Goal: Transaction & Acquisition: Purchase product/service

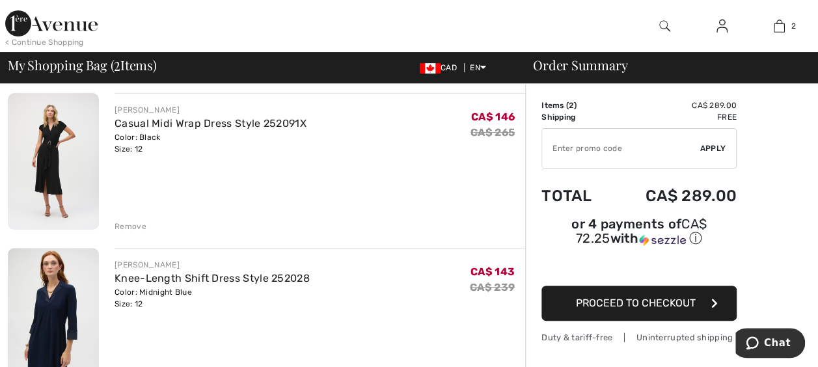
scroll to position [87, 0]
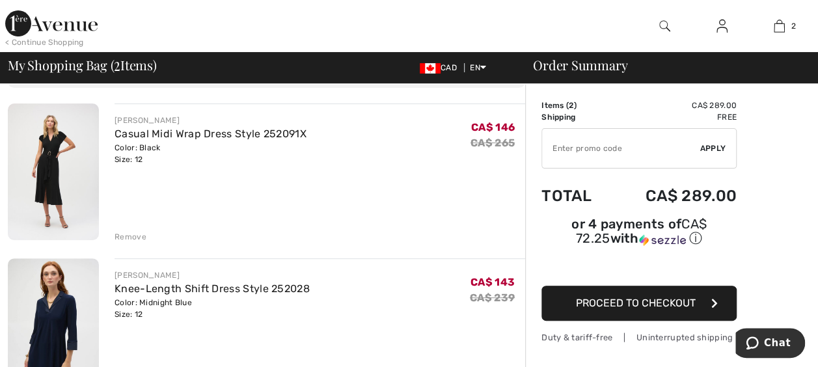
click at [68, 165] on img at bounding box center [53, 172] width 91 height 137
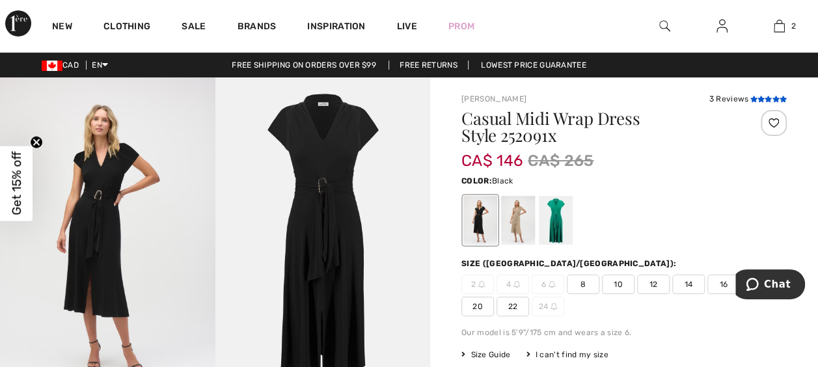
click at [762, 96] on icon at bounding box center [761, 99] width 7 height 7
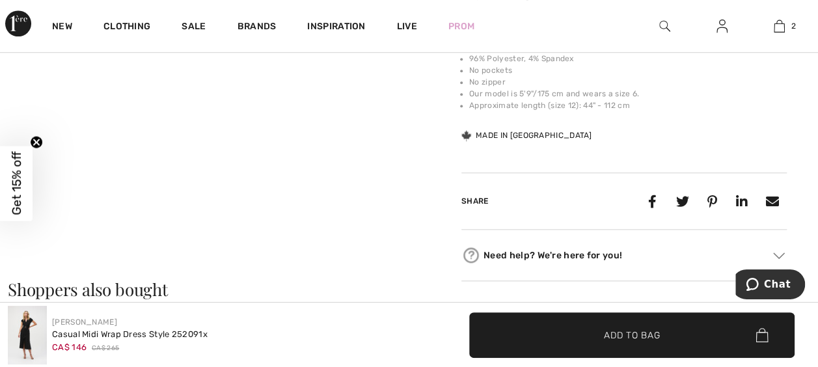
scroll to position [493, 0]
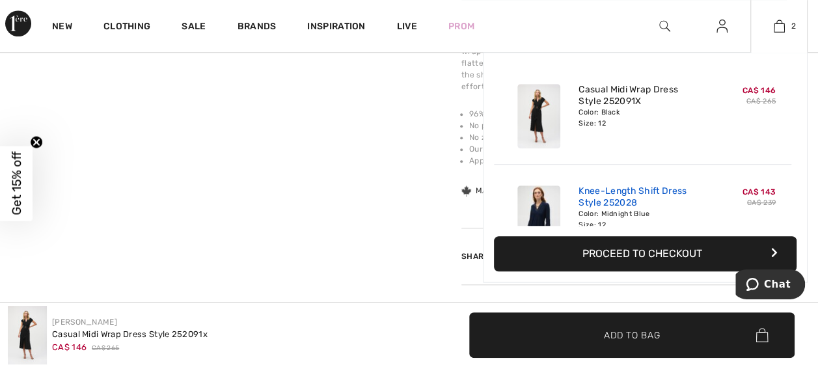
click at [608, 191] on link "Knee-Length Shift Dress Style 252028" at bounding box center [643, 197] width 128 height 23
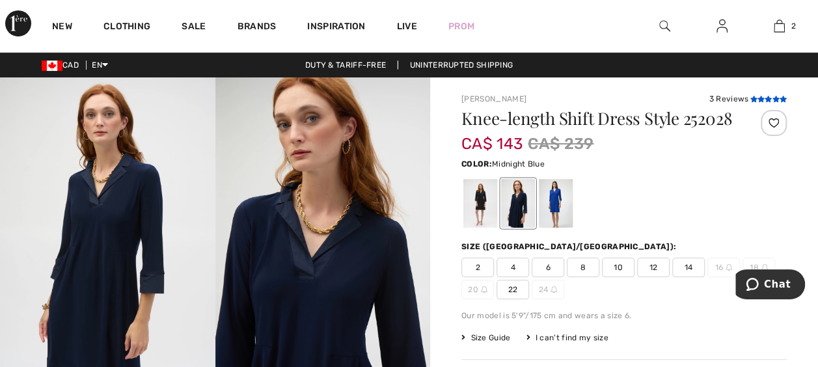
click at [758, 96] on icon at bounding box center [761, 99] width 7 height 7
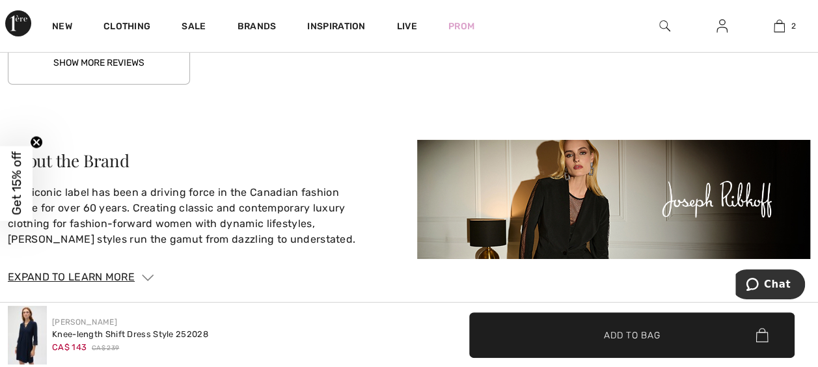
scroll to position [2125, 0]
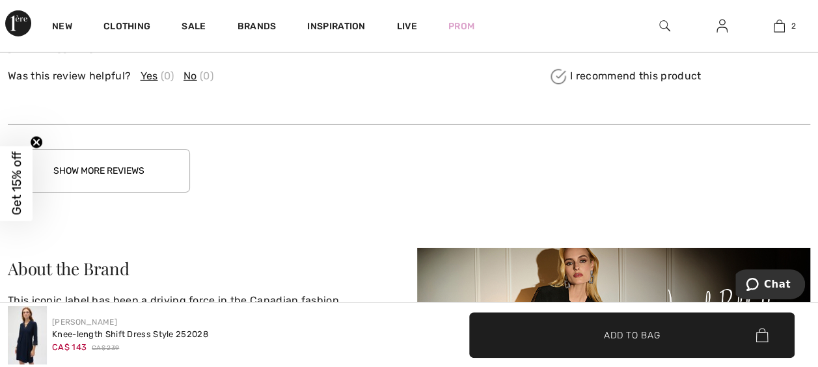
click at [112, 174] on button "Show More Reviews" at bounding box center [99, 171] width 182 height 44
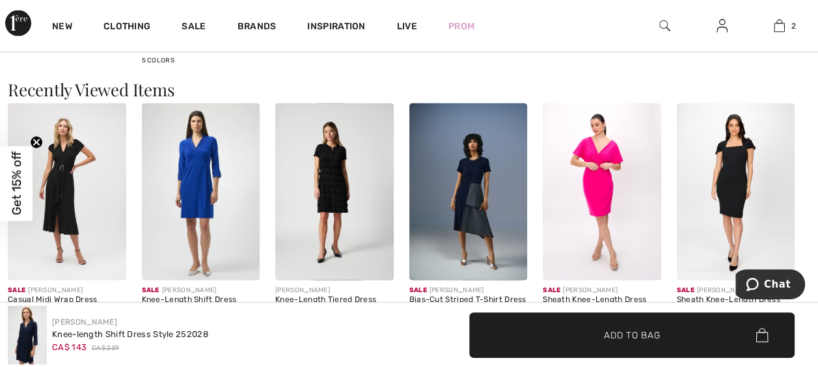
scroll to position [1263, 0]
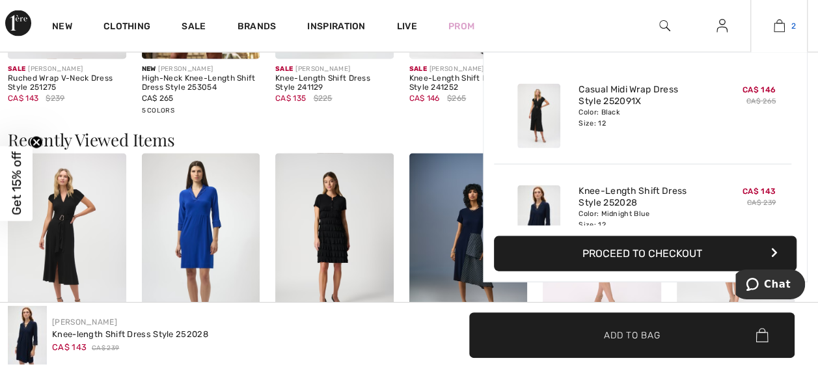
click at [783, 29] on img at bounding box center [779, 26] width 11 height 16
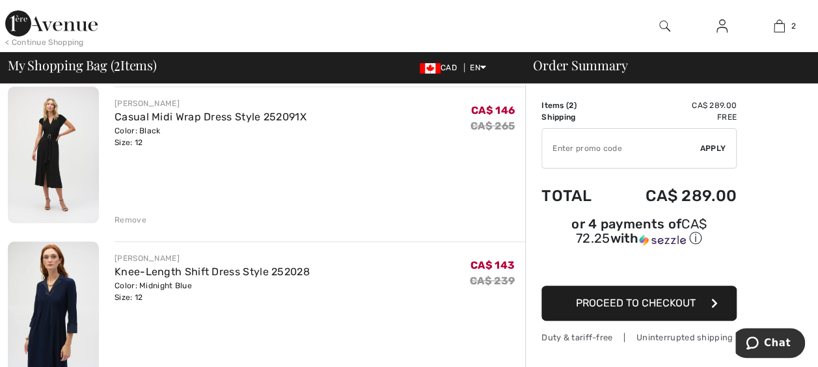
scroll to position [78, 0]
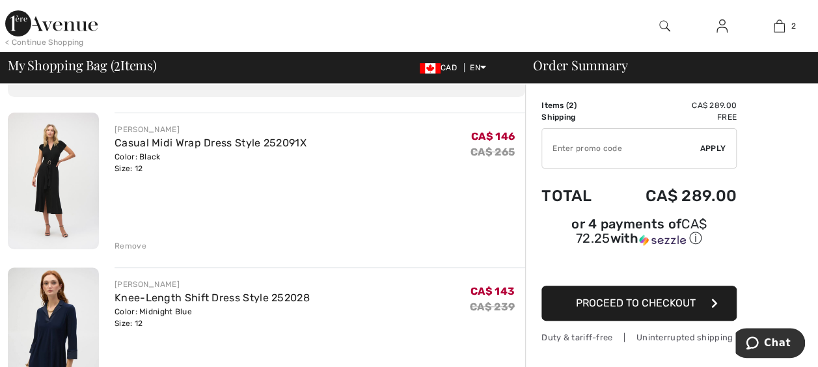
click at [128, 245] on div "Remove" at bounding box center [131, 246] width 32 height 12
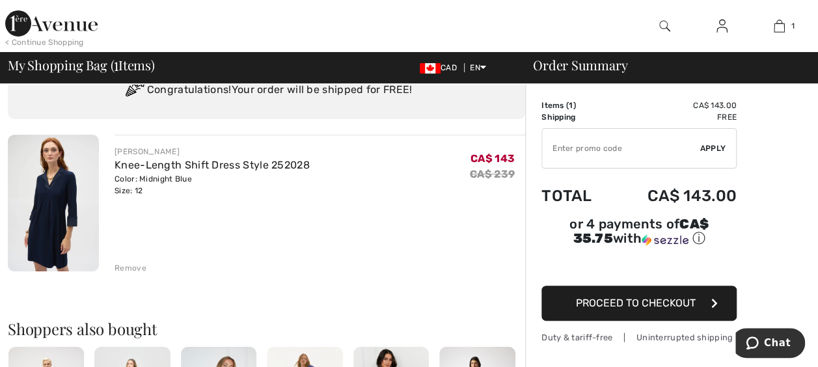
scroll to position [0, 0]
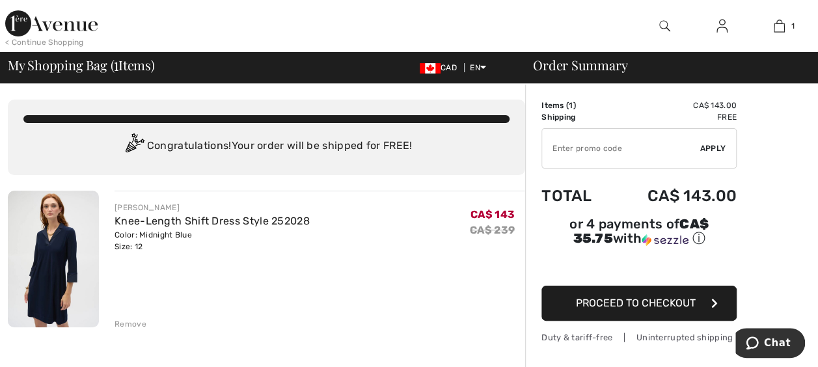
click at [636, 291] on button "Proceed to Checkout" at bounding box center [639, 303] width 195 height 35
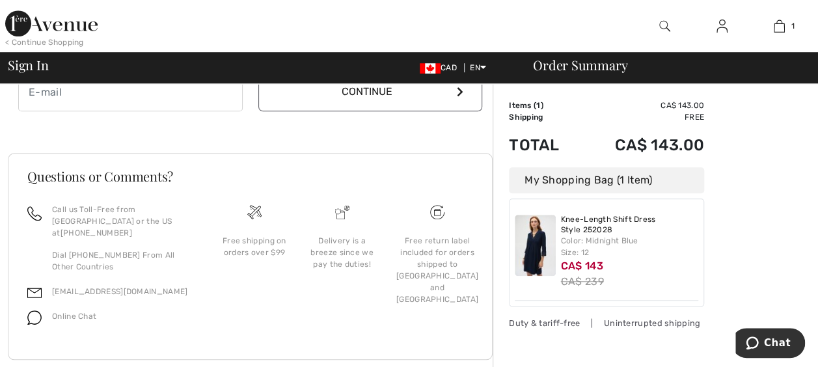
scroll to position [472, 0]
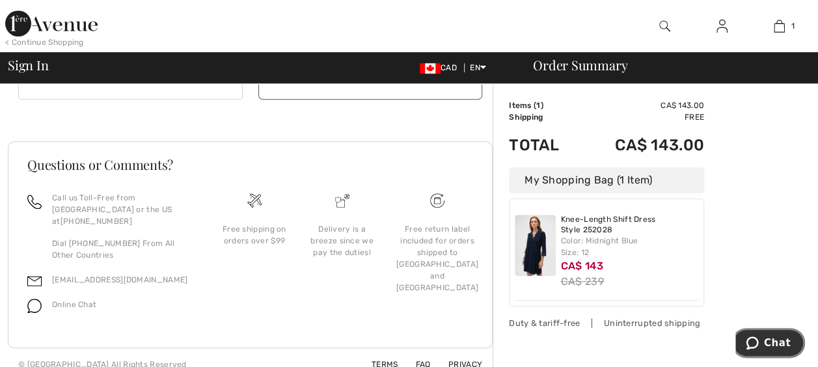
click at [784, 350] on button "Chat" at bounding box center [769, 343] width 74 height 30
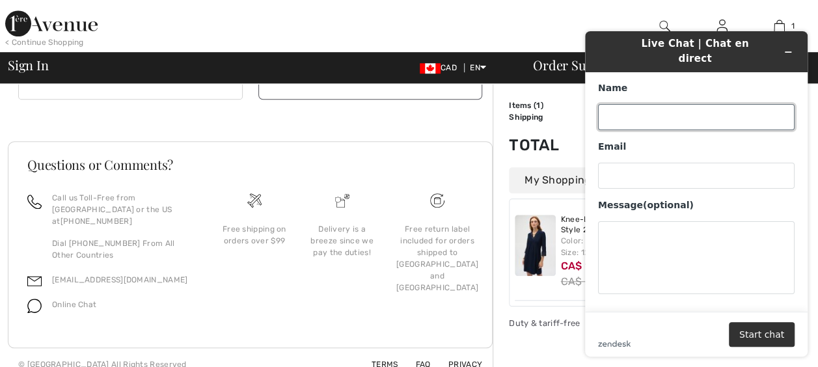
click at [630, 113] on input "Name" at bounding box center [696, 117] width 197 height 26
type input "[PERSON_NAME]"
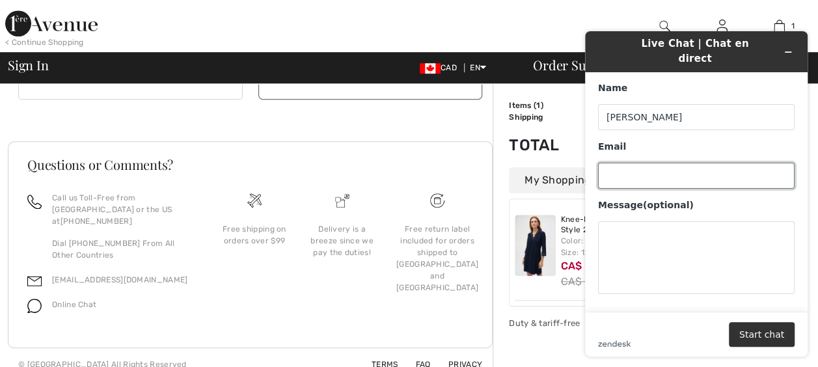
click at [650, 173] on input "Email" at bounding box center [696, 176] width 197 height 26
type input "[EMAIL_ADDRESS][DOMAIN_NAME]"
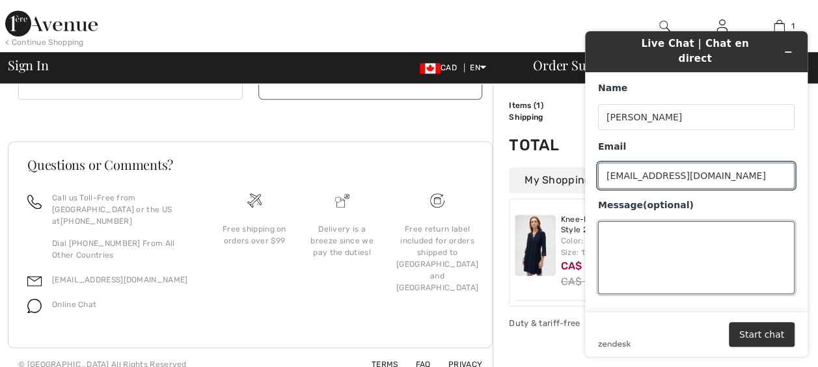
click at [651, 232] on textarea "Message (optional)" at bounding box center [696, 257] width 197 height 73
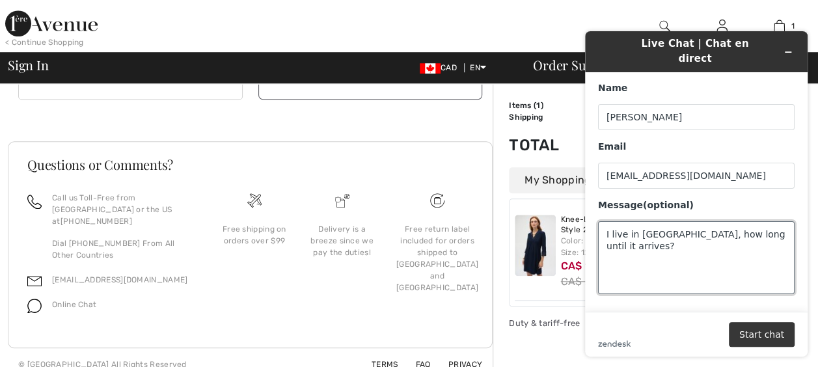
type textarea "I live in Edmonton, how long until it arrives?"
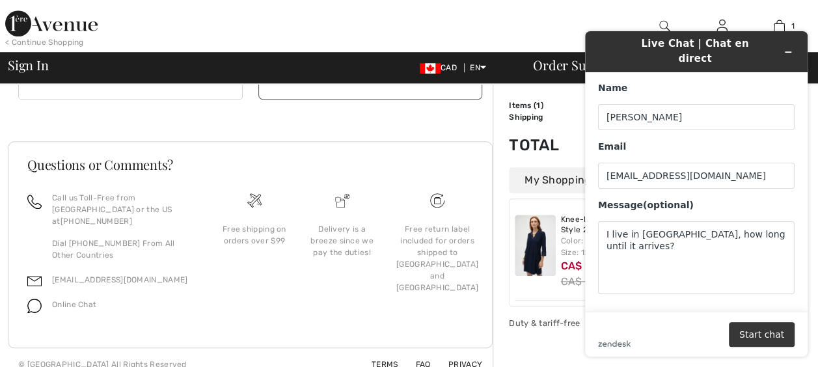
click at [758, 339] on button "Start chat" at bounding box center [762, 334] width 66 height 25
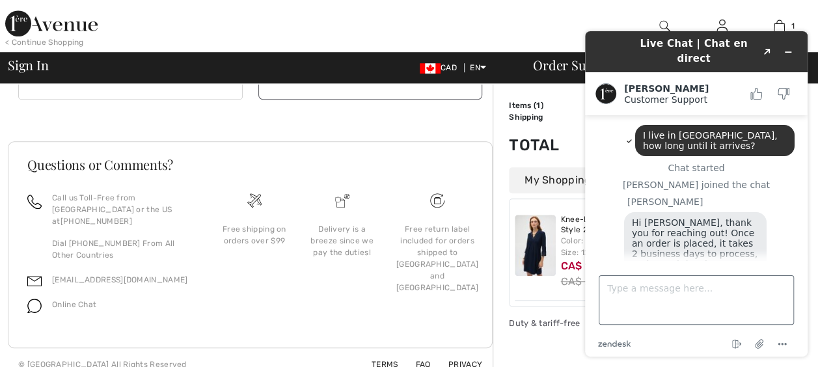
scroll to position [23, 0]
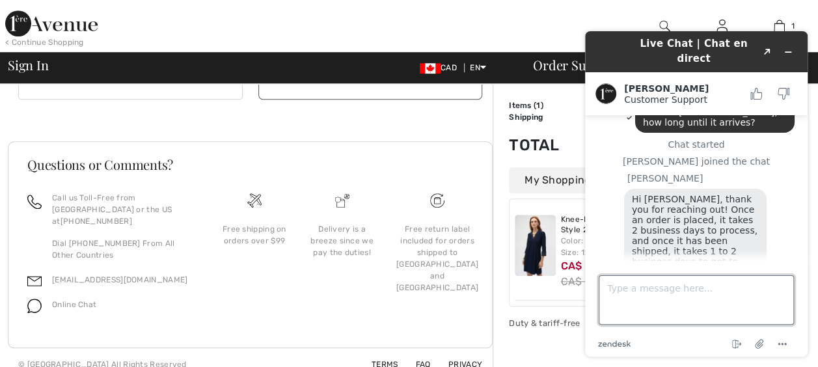
click at [676, 298] on textarea "Type a message here..." at bounding box center [696, 299] width 195 height 49
click at [694, 292] on textarea "Great. I need it by the Sept 5th.... :)" at bounding box center [696, 299] width 195 height 49
click at [739, 299] on textarea "Great. I need it by Sept 5th.... :)" at bounding box center [696, 299] width 195 height 49
type textarea "Great. I need it by Sept 5th.... :) so i'll order now. Thank you."
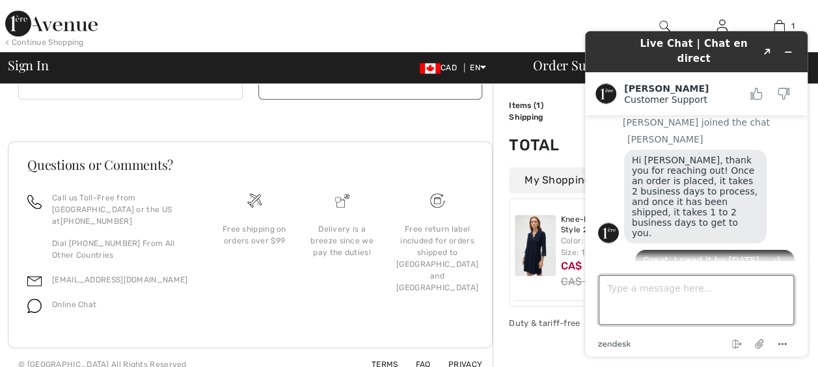
scroll to position [61, 0]
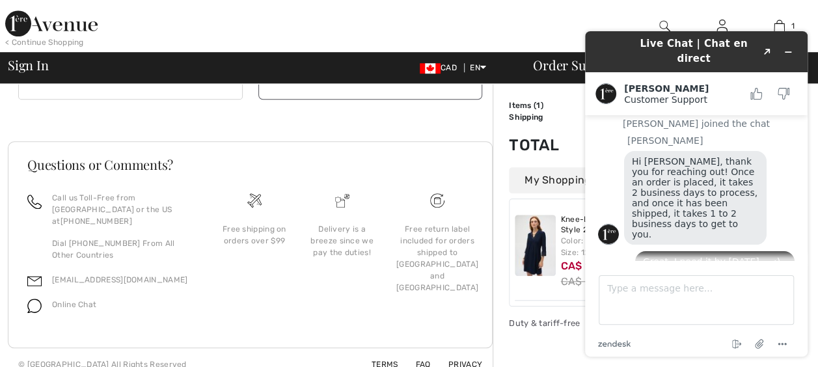
click at [462, 162] on h3 "Questions or Comments?" at bounding box center [250, 164] width 446 height 13
click at [791, 48] on icon "Minimize widget" at bounding box center [788, 52] width 9 height 9
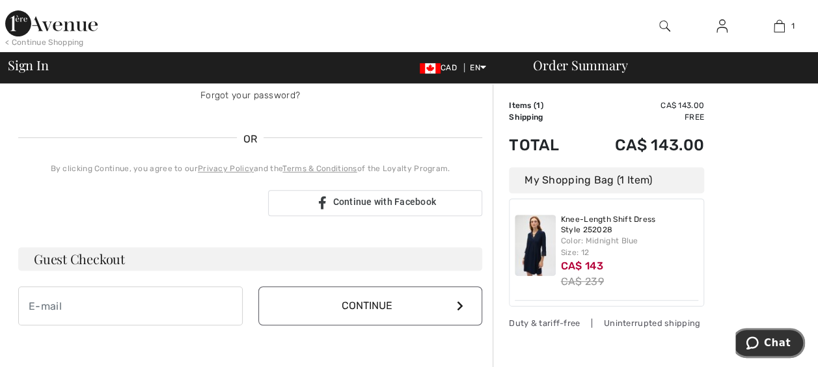
scroll to position [251, 0]
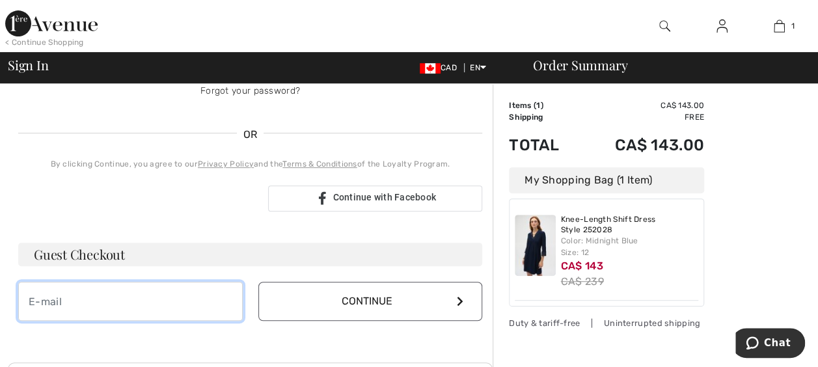
click at [66, 298] on input "email" at bounding box center [130, 301] width 225 height 39
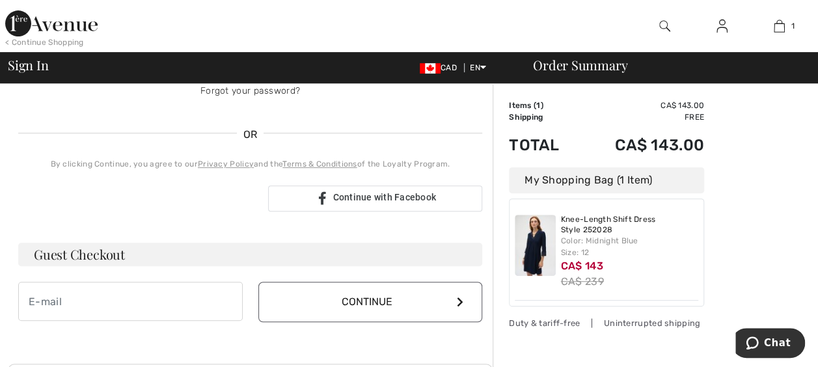
click at [193, 344] on div "Your order is ready. Complete your checkout! Sign In Sign In Forgot your passwo…" at bounding box center [250, 90] width 485 height 515
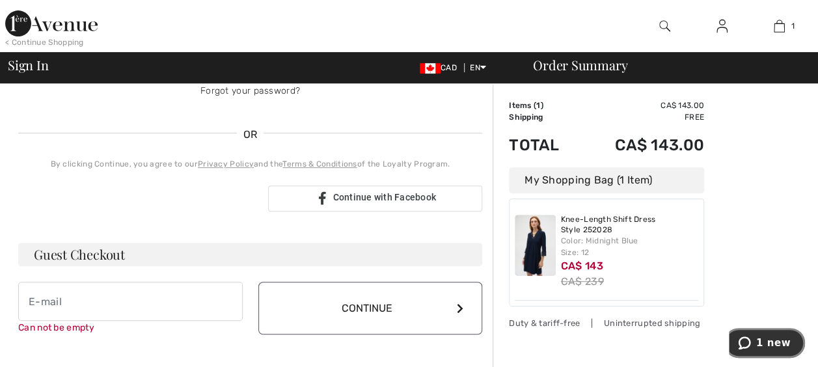
click at [771, 350] on button "1 new" at bounding box center [764, 343] width 81 height 30
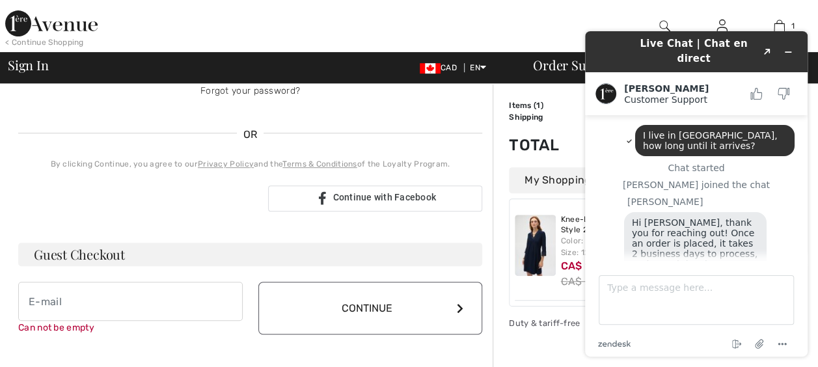
scroll to position [129, 0]
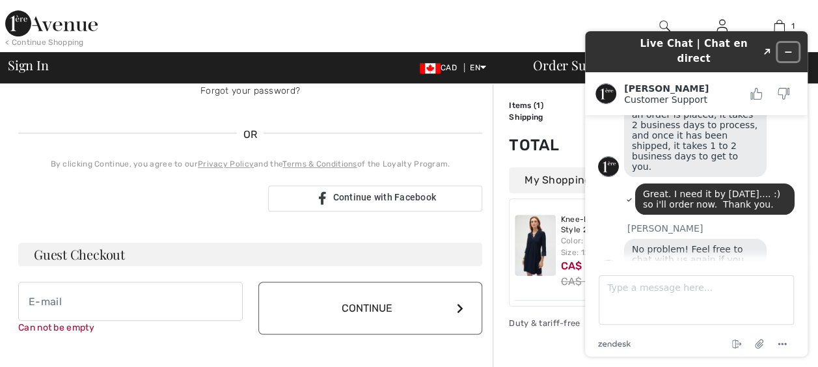
click at [790, 48] on icon "Minimize widget" at bounding box center [788, 52] width 9 height 9
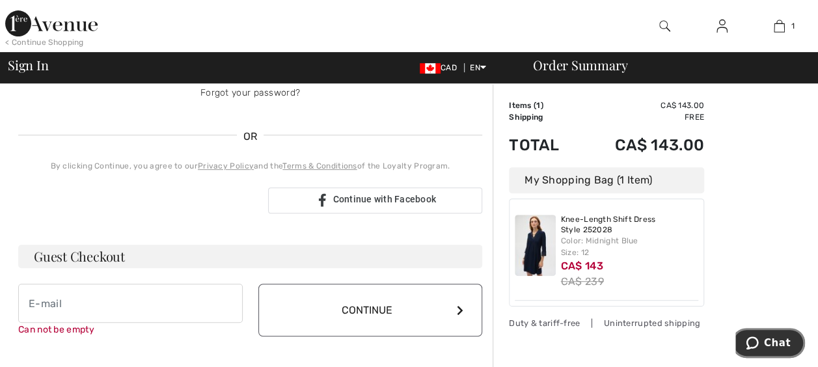
scroll to position [259, 0]
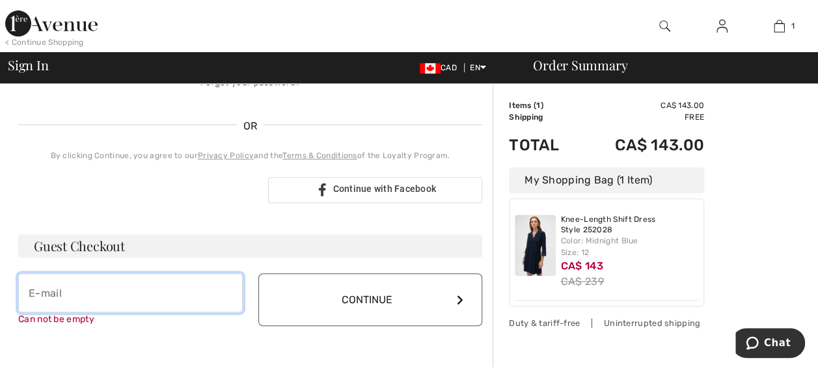
click at [49, 299] on input "email" at bounding box center [130, 292] width 225 height 39
type input "[EMAIL_ADDRESS][DOMAIN_NAME]"
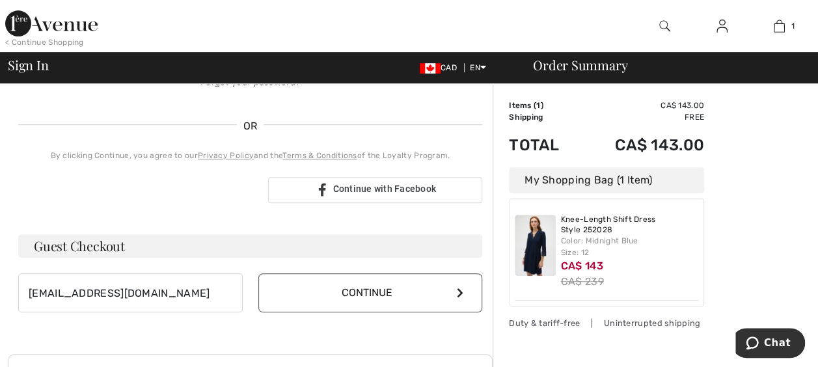
click at [347, 290] on button "Continue" at bounding box center [370, 292] width 225 height 39
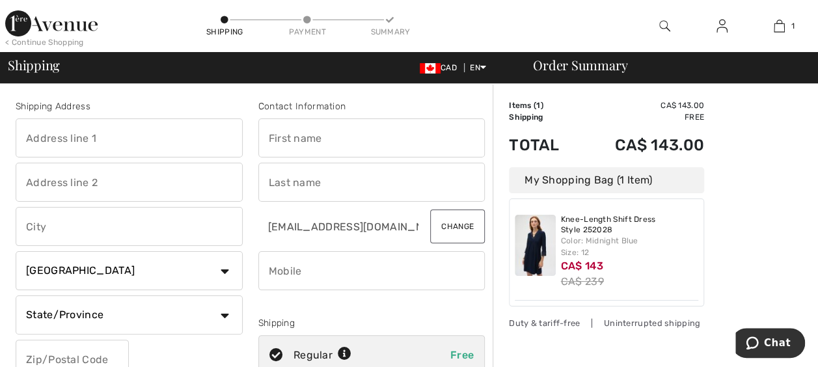
click at [136, 135] on input "text" at bounding box center [129, 137] width 227 height 39
type input "14823 - 64 AVENUE NW"
type input "Edmonton"
select select "AB"
type input "T6H 4Y1"
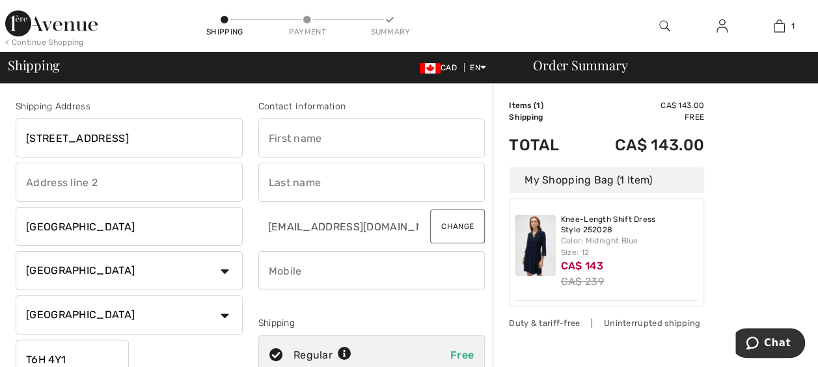
type input "Tamara"
type input "Browning"
type input "7809664007"
type input "T6H4Y1"
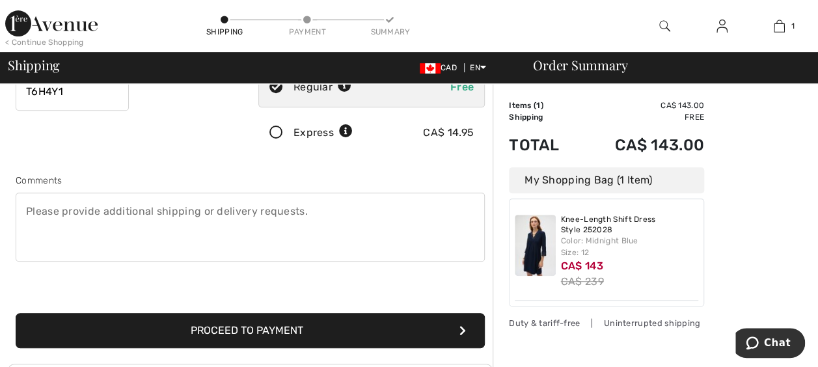
scroll to position [286, 0]
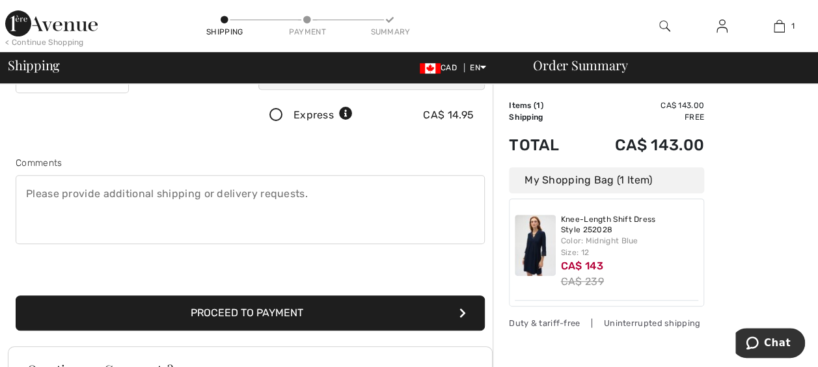
click at [229, 316] on button "Proceed to Payment" at bounding box center [250, 313] width 469 height 35
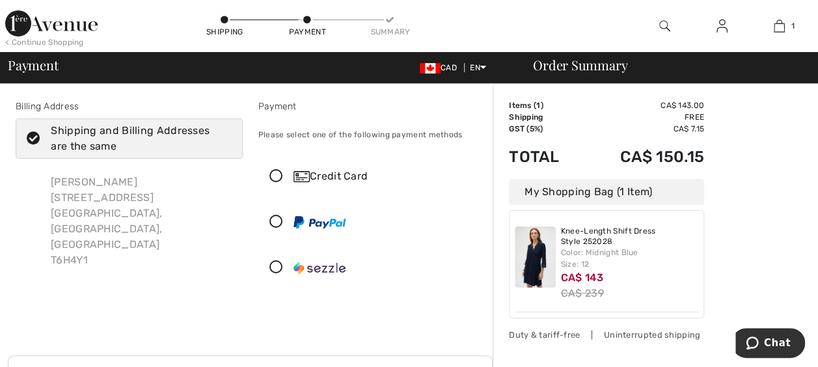
click at [279, 184] on div "Credit Card" at bounding box center [372, 176] width 226 height 39
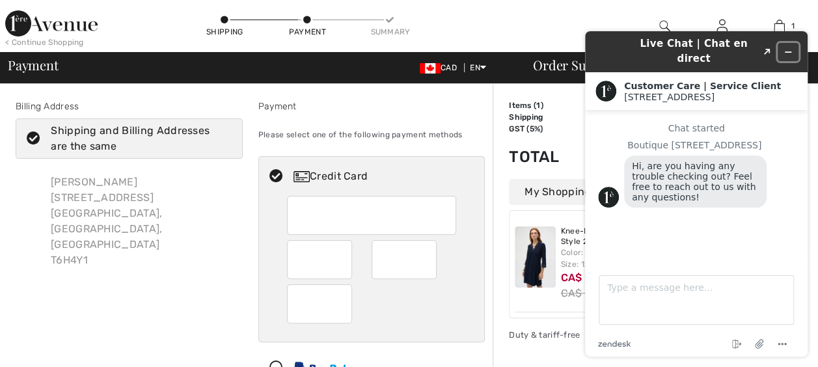
click at [788, 48] on icon "Minimize widget" at bounding box center [788, 52] width 9 height 9
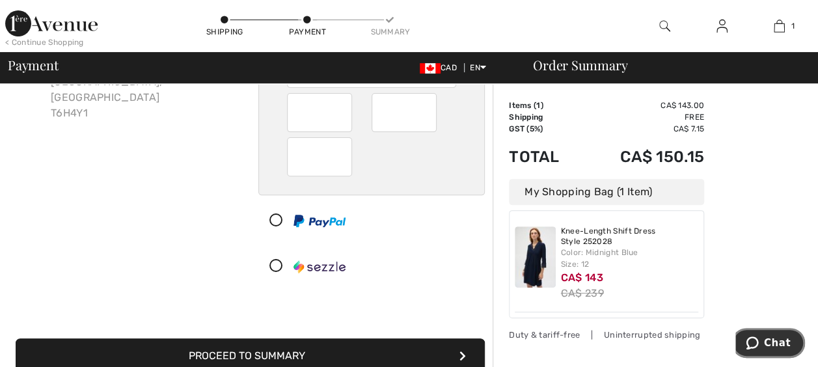
scroll to position [153, 0]
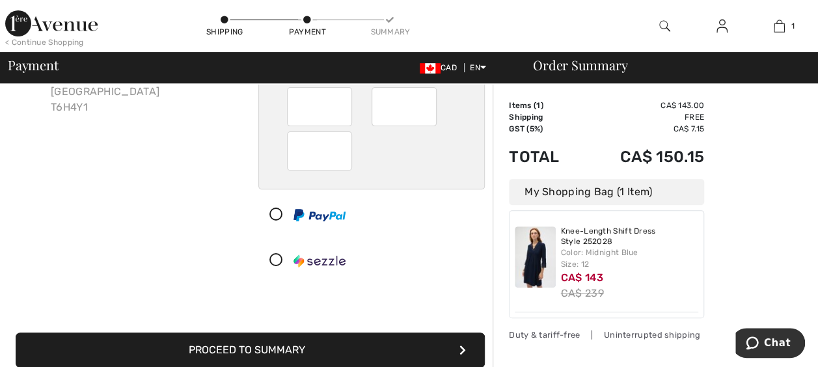
click at [215, 350] on button "Proceed to Summary" at bounding box center [250, 350] width 469 height 35
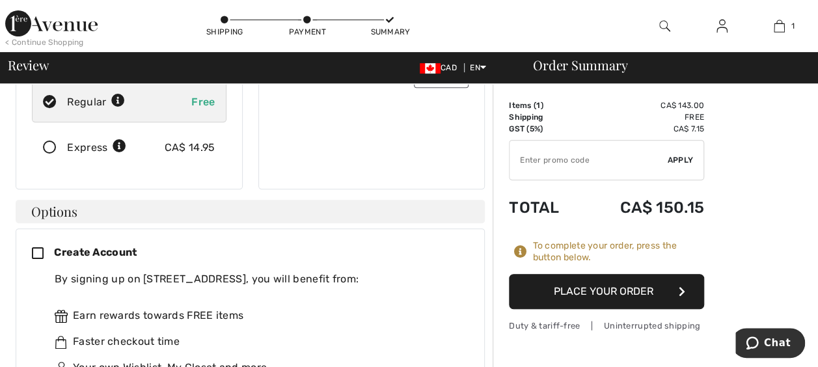
scroll to position [247, 0]
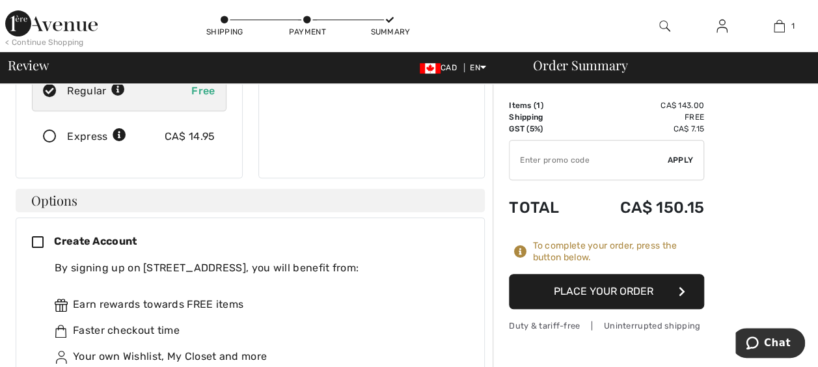
click at [40, 236] on icon at bounding box center [43, 243] width 22 height 14
click at [634, 297] on button "Place Your Order" at bounding box center [607, 291] width 195 height 35
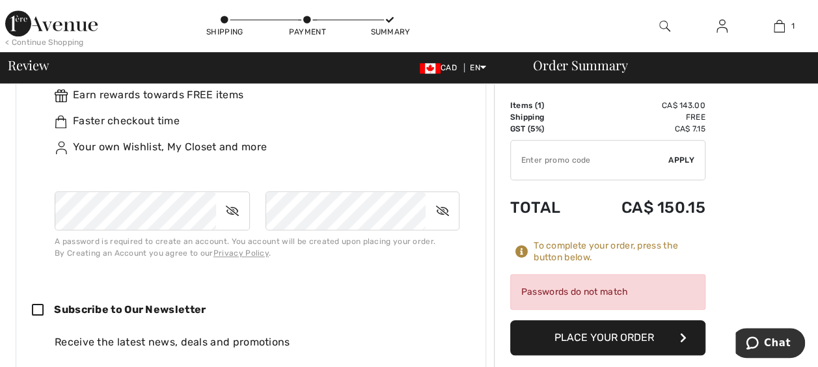
scroll to position [458, 0]
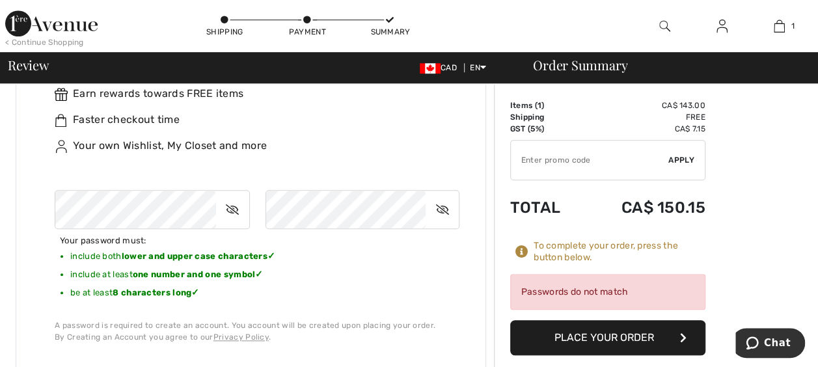
click at [613, 331] on button "Place Your Order" at bounding box center [607, 337] width 195 height 35
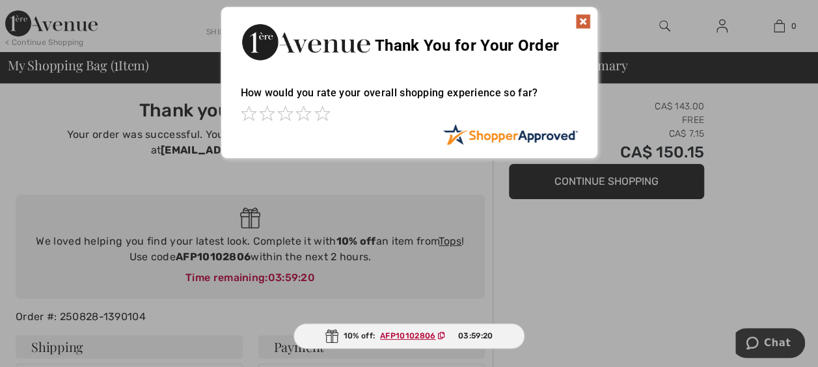
click at [581, 29] on img at bounding box center [583, 22] width 16 height 16
